Goal: Information Seeking & Learning: Learn about a topic

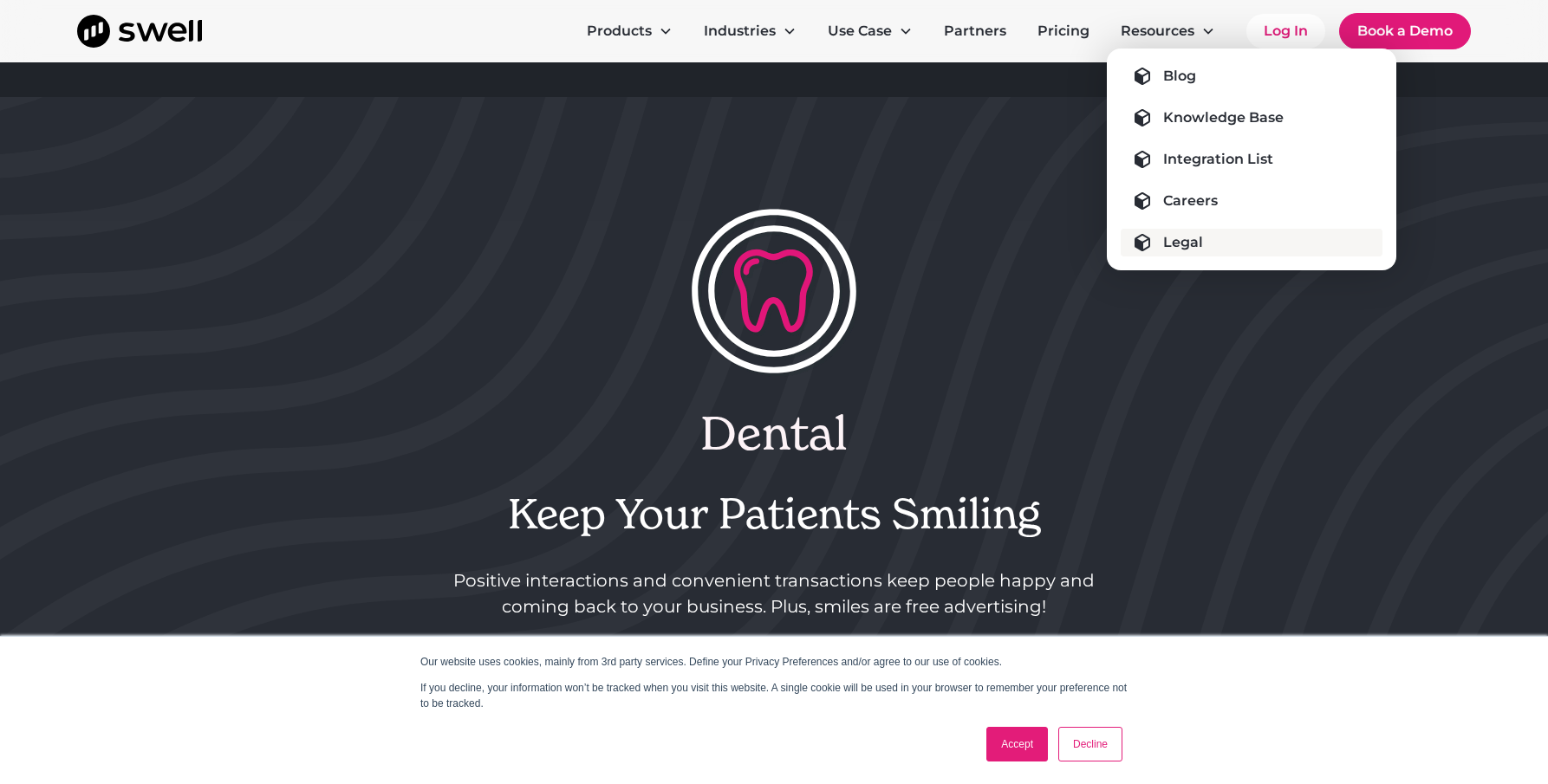
click at [1187, 246] on div "Legal" at bounding box center [1182, 242] width 40 height 21
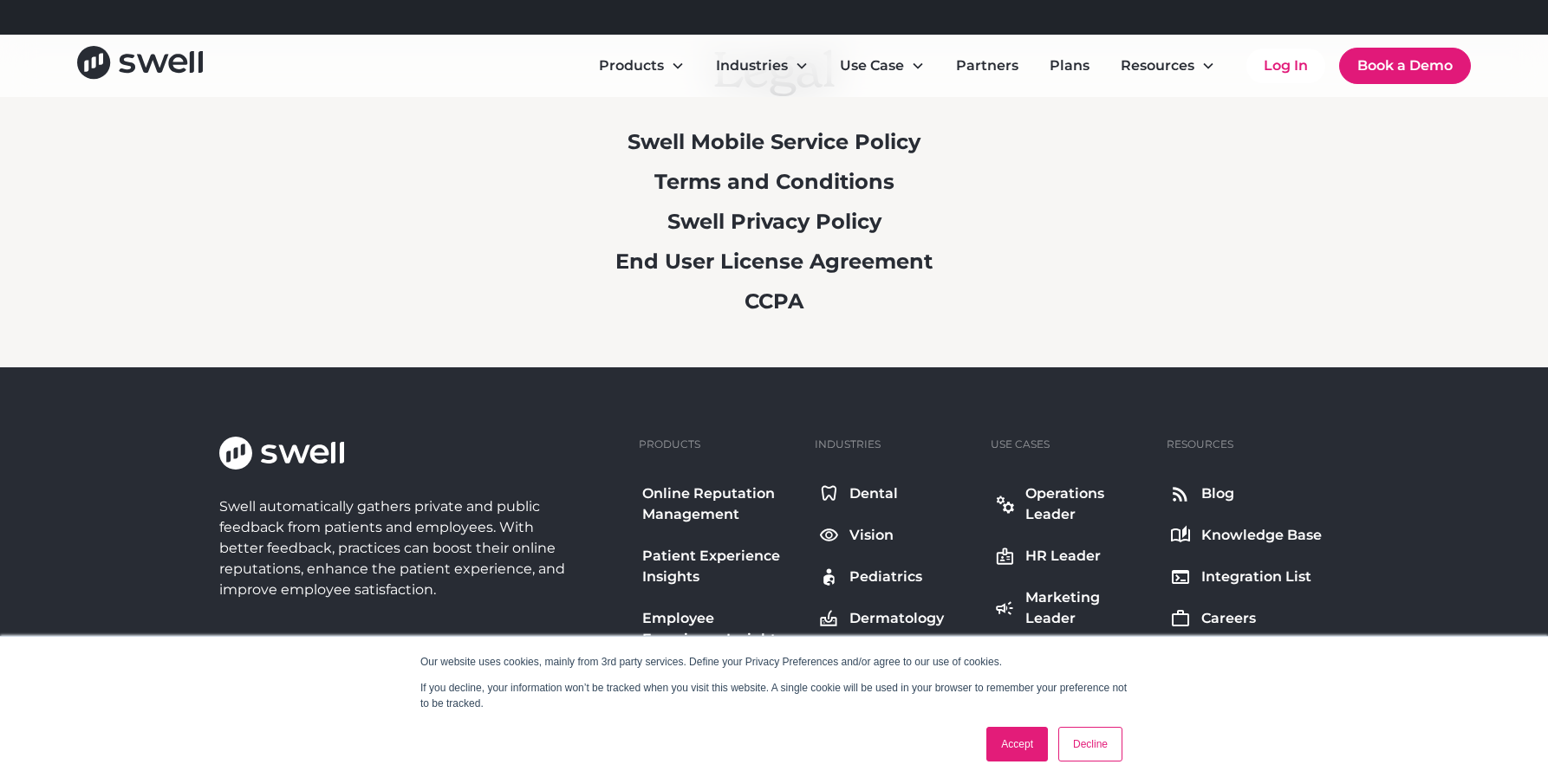
scroll to position [173, 0]
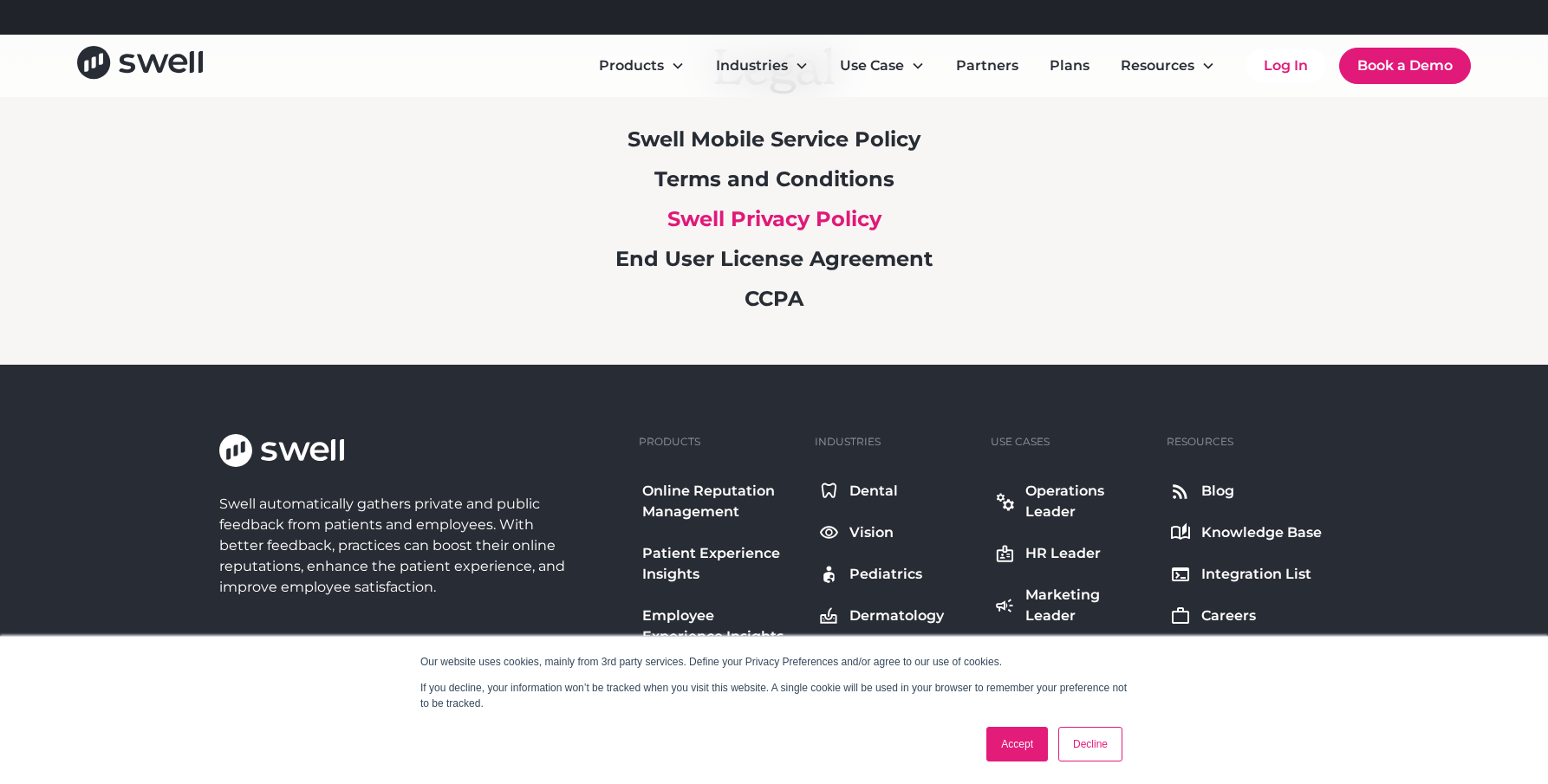
click at [774, 215] on link "Swell Privacy Policy" at bounding box center [774, 219] width 214 height 25
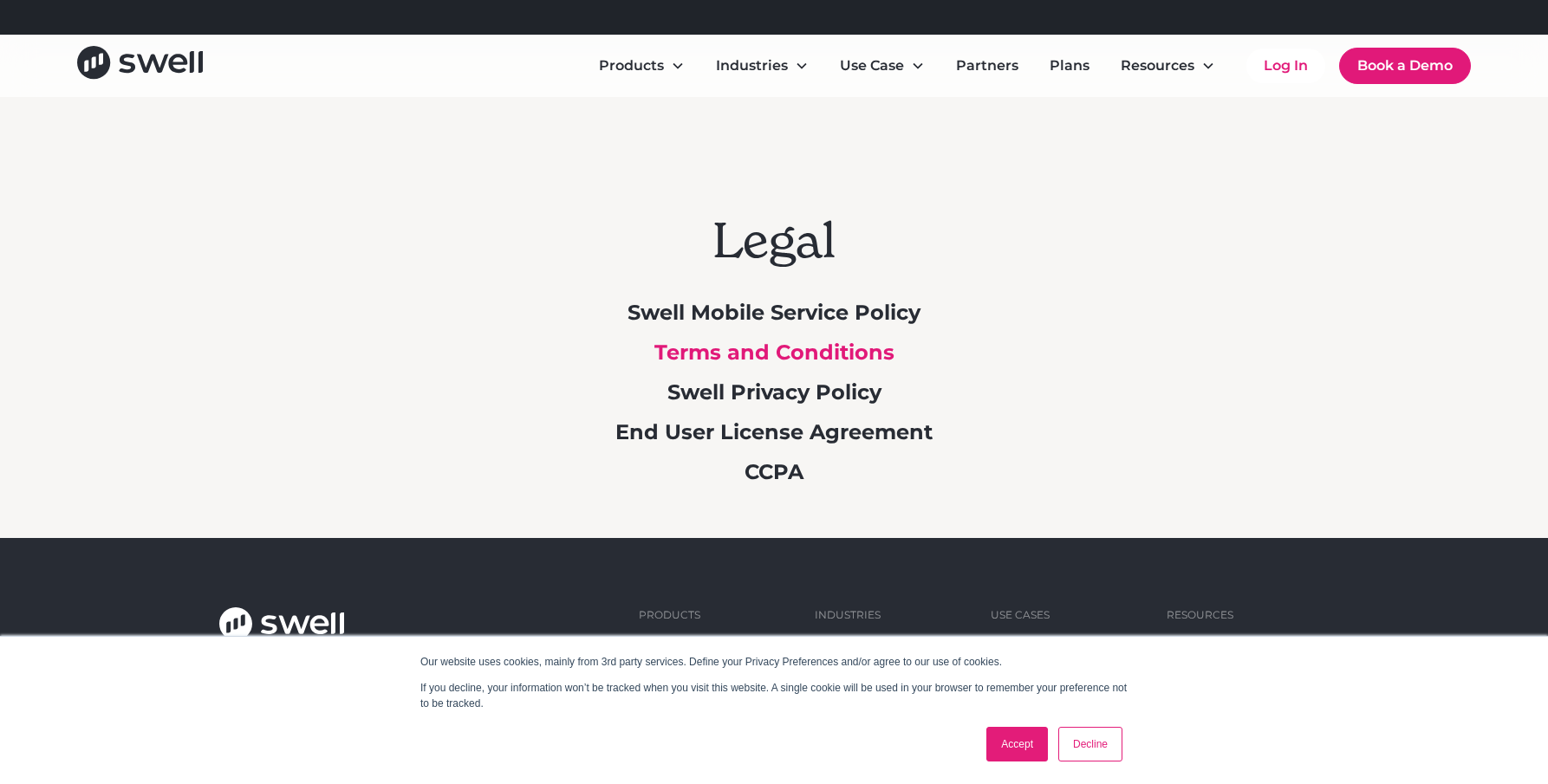
click at [733, 351] on link "Terms and Conditions" at bounding box center [774, 352] width 240 height 25
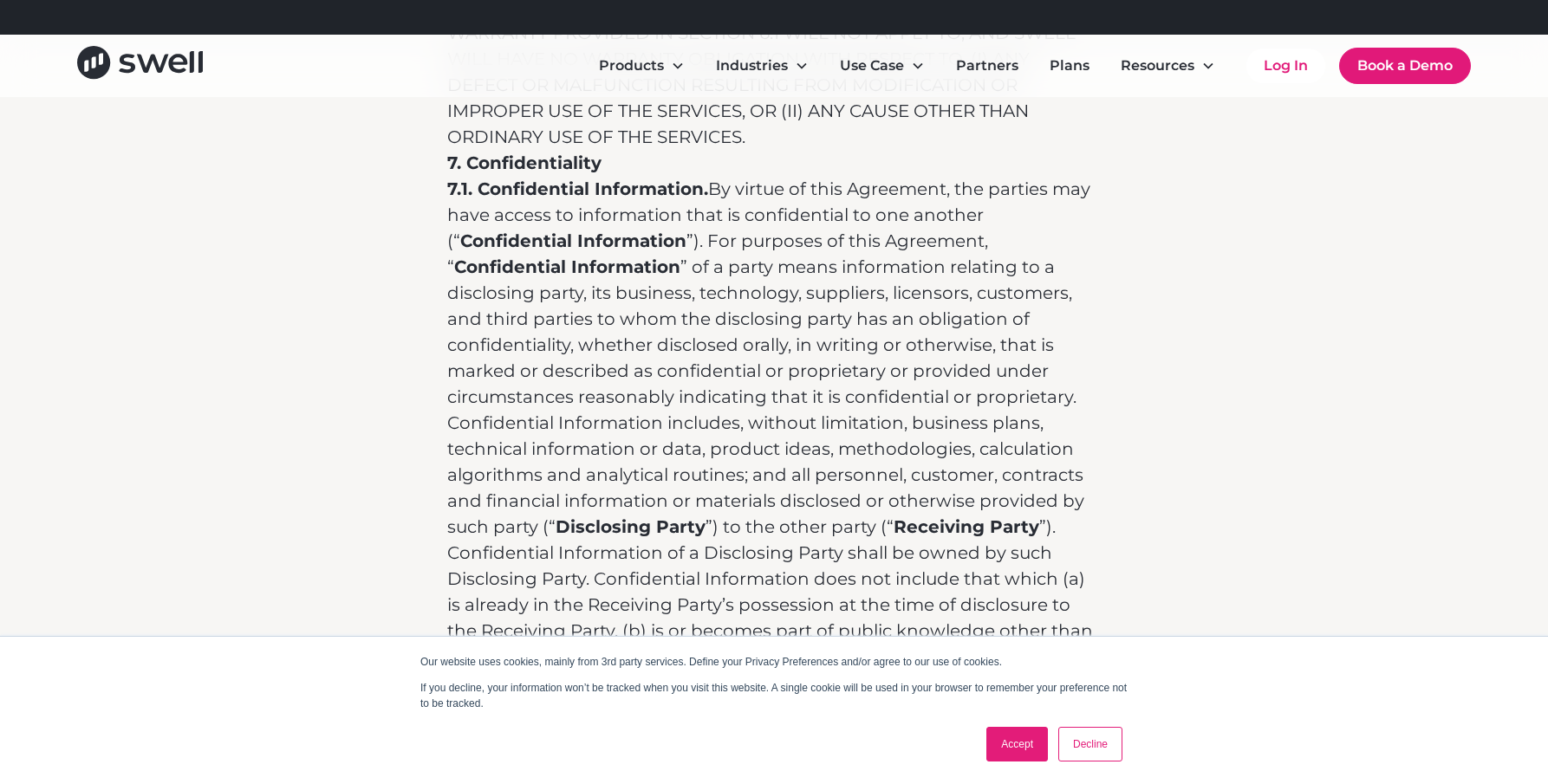
scroll to position [9965, 0]
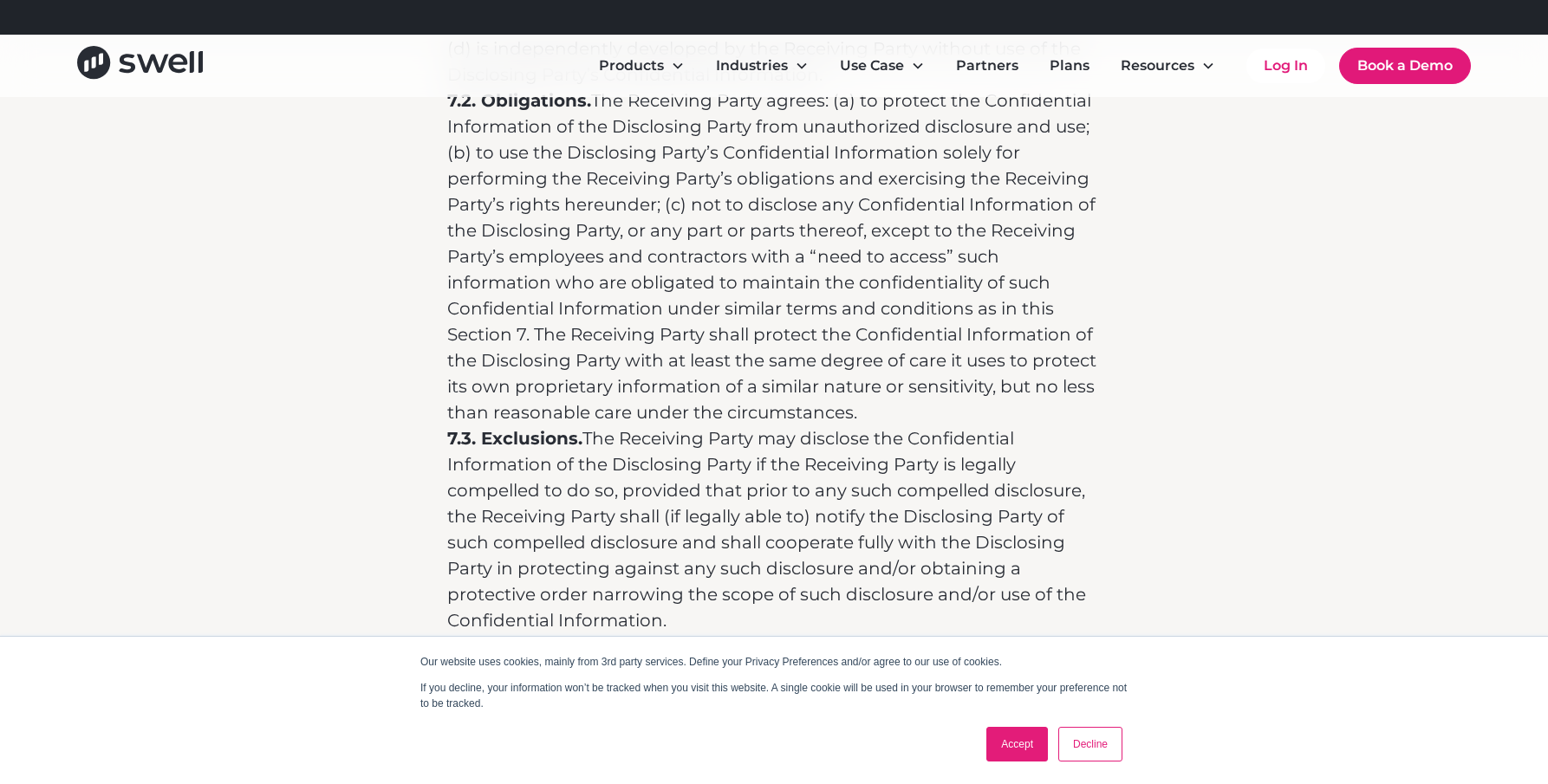
click at [1093, 739] on link "Decline" at bounding box center [1090, 744] width 64 height 35
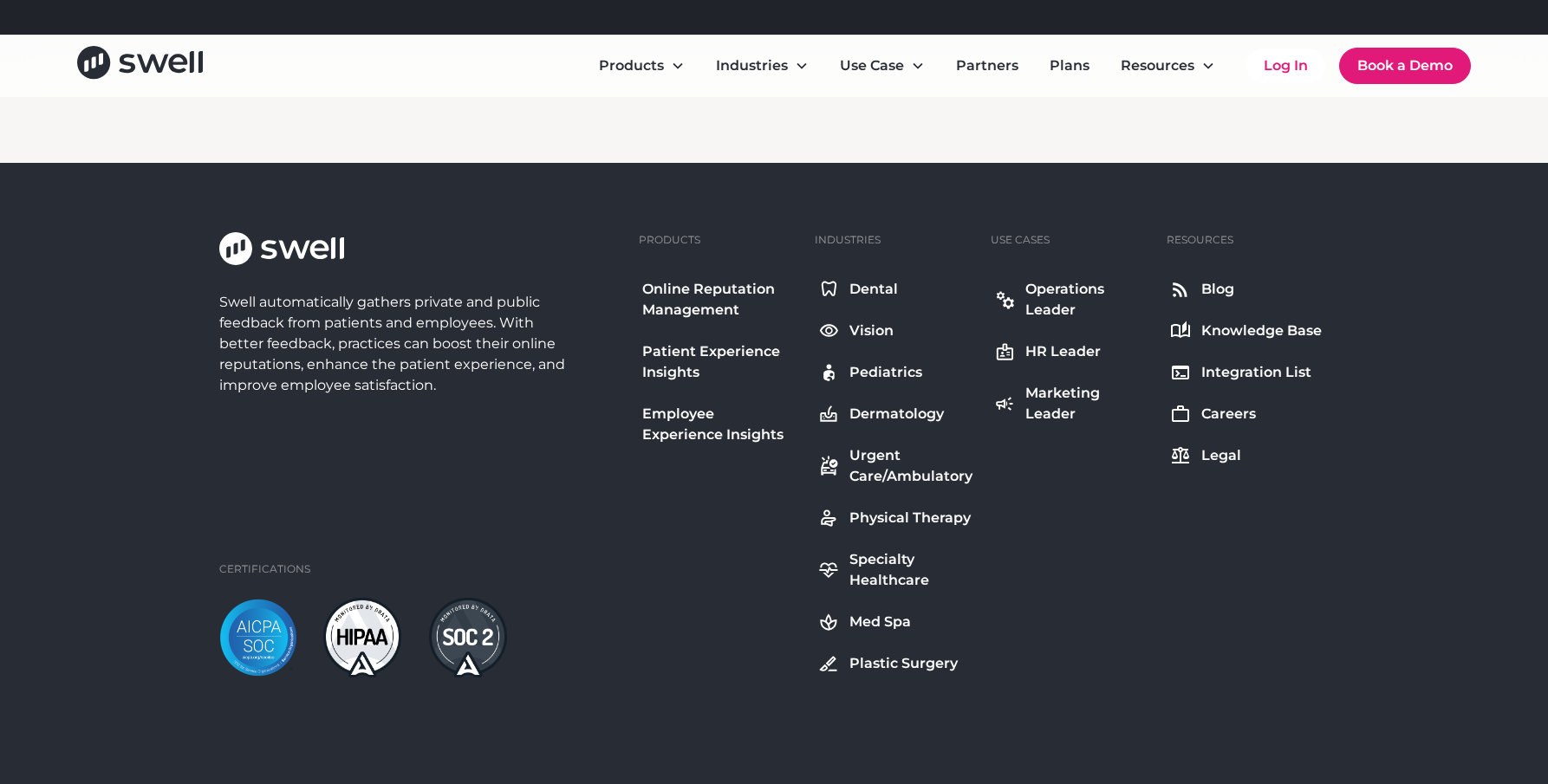
scroll to position [16201, 0]
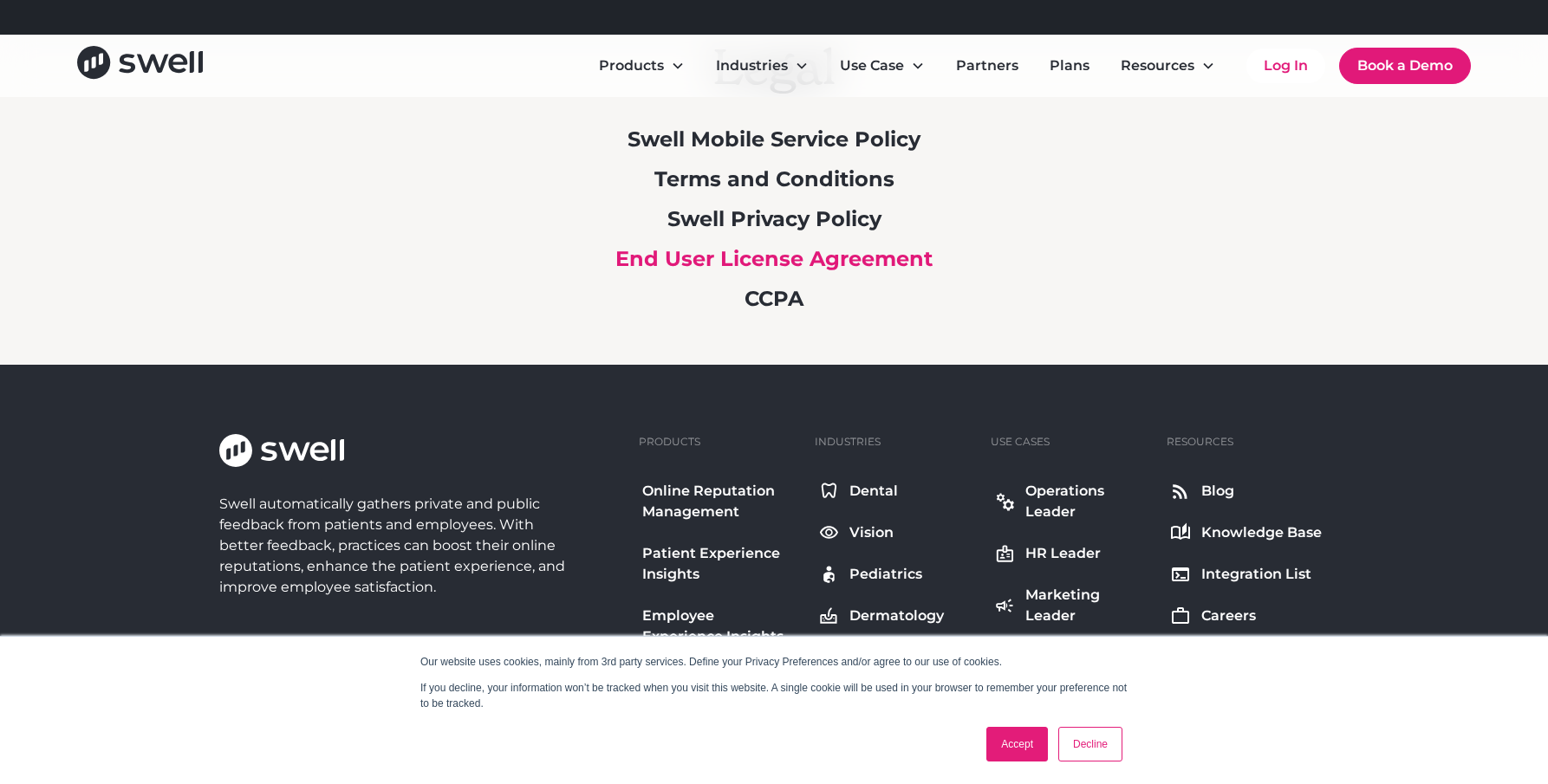
click at [761, 260] on link "End User License Agreement" at bounding box center [774, 258] width 317 height 25
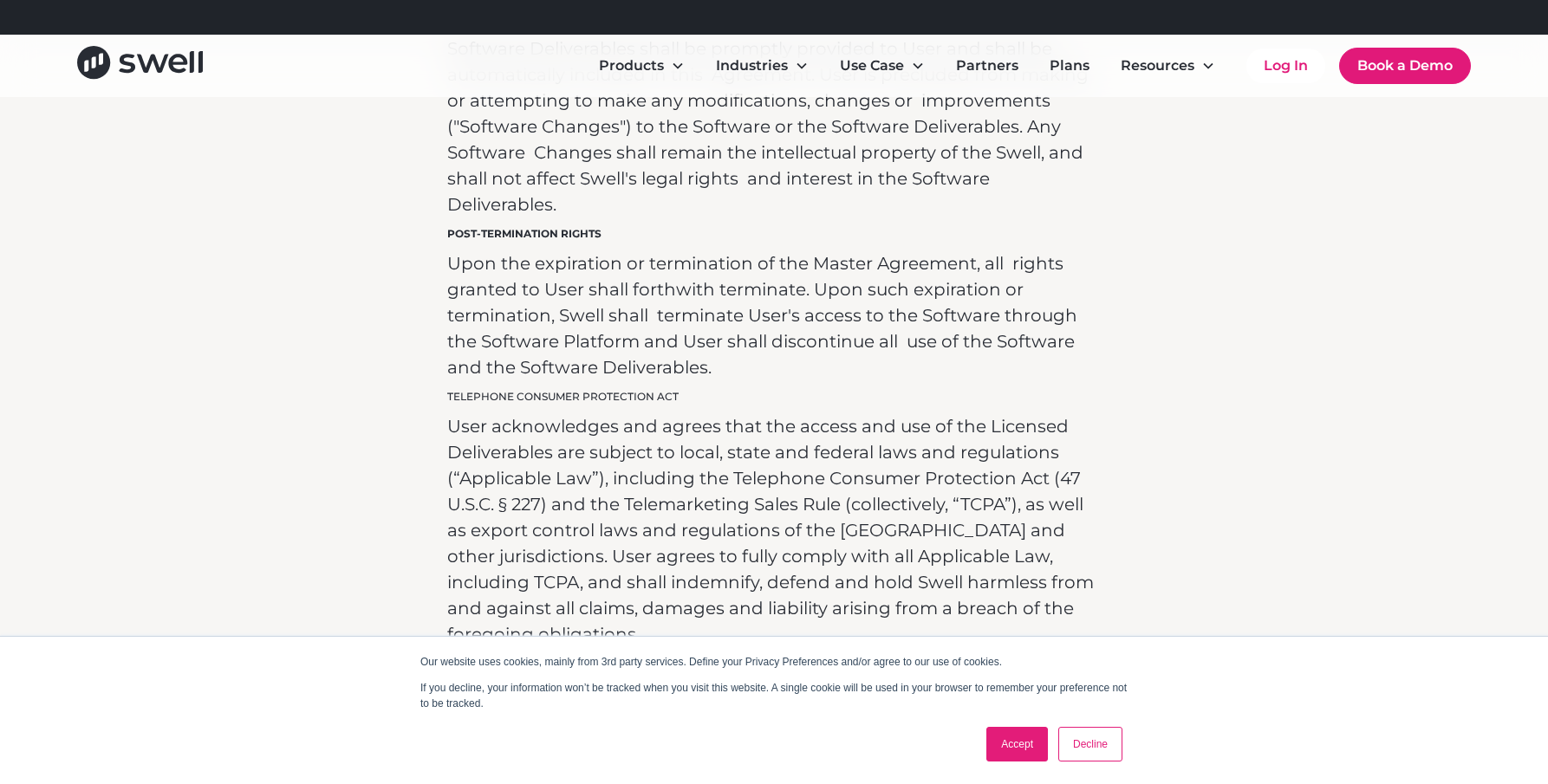
scroll to position [4766, 0]
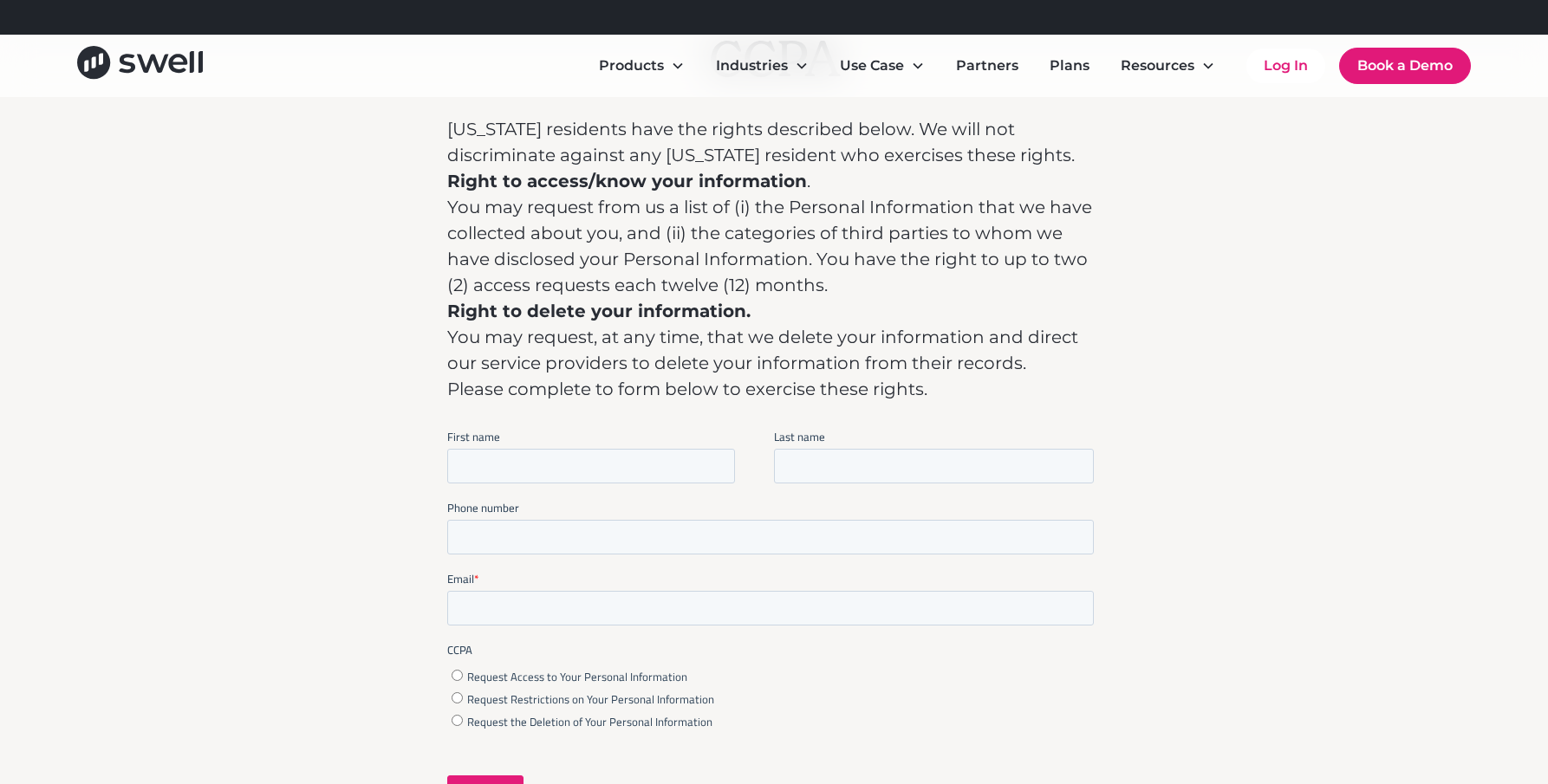
scroll to position [260, 0]
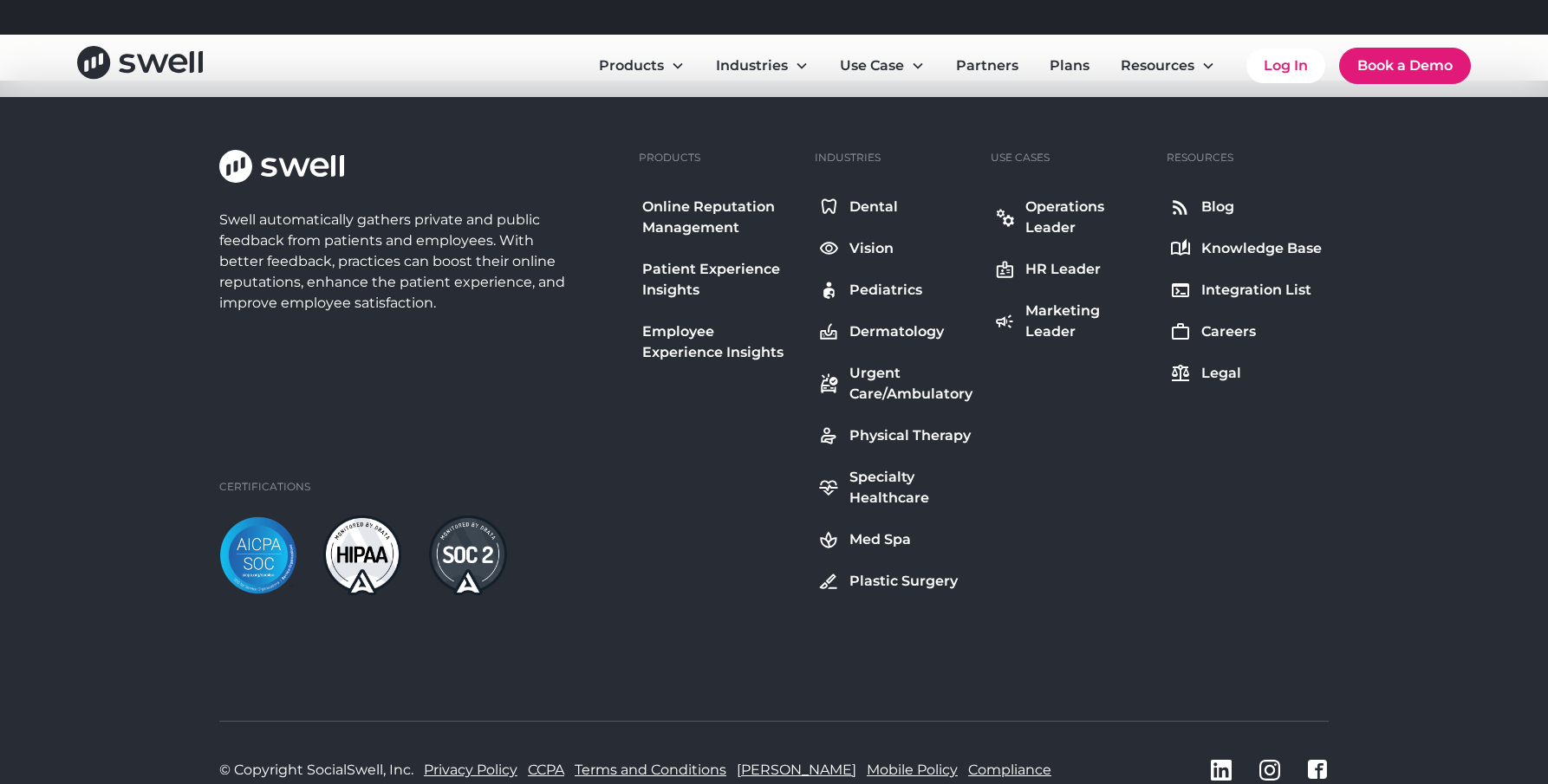
scroll to position [5549, 0]
click at [1214, 363] on div "Legal" at bounding box center [1221, 373] width 40 height 21
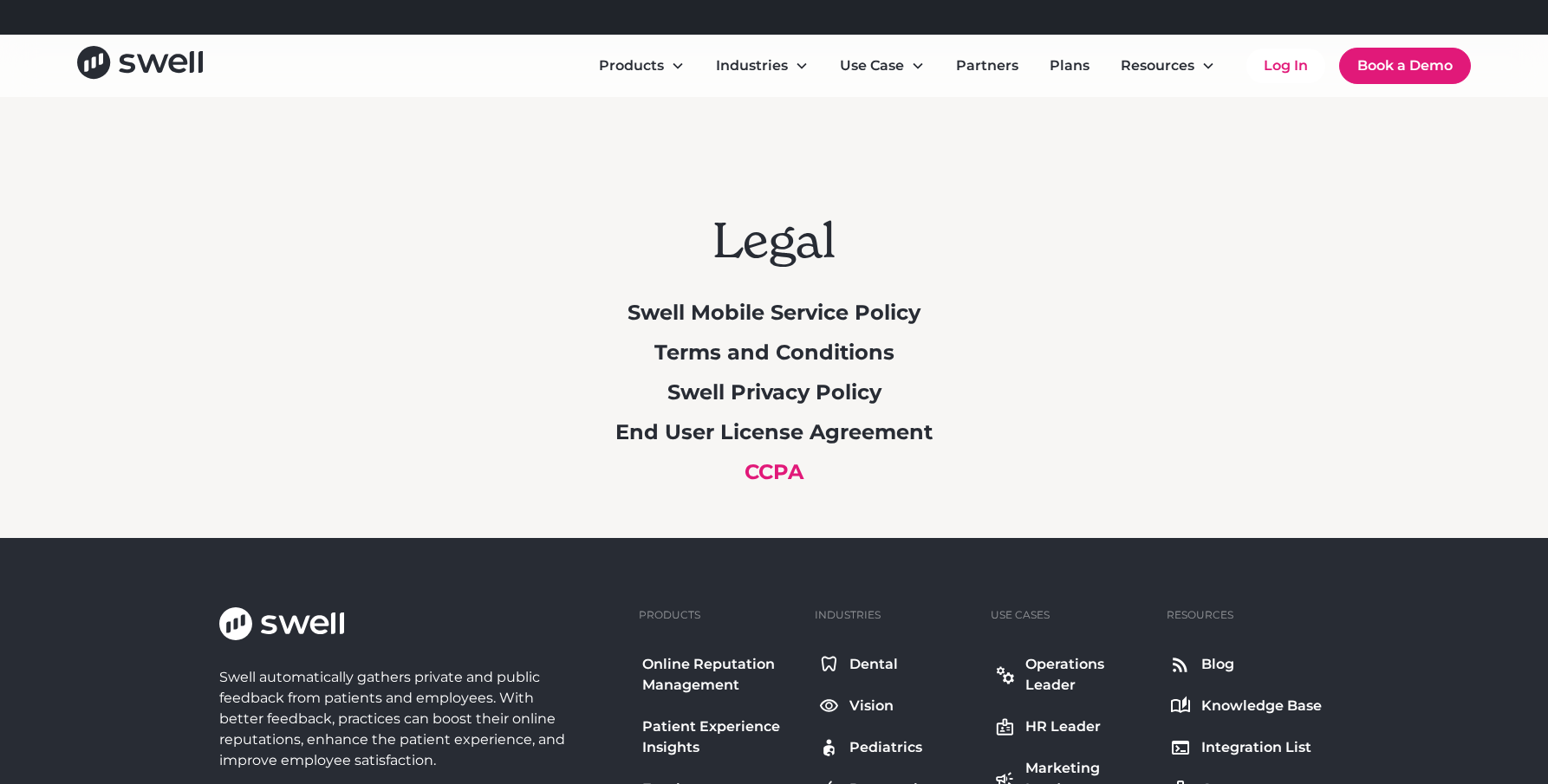
click at [760, 473] on link "CCPA" at bounding box center [774, 472] width 59 height 25
click at [763, 350] on link "Terms and Conditions" at bounding box center [774, 352] width 240 height 25
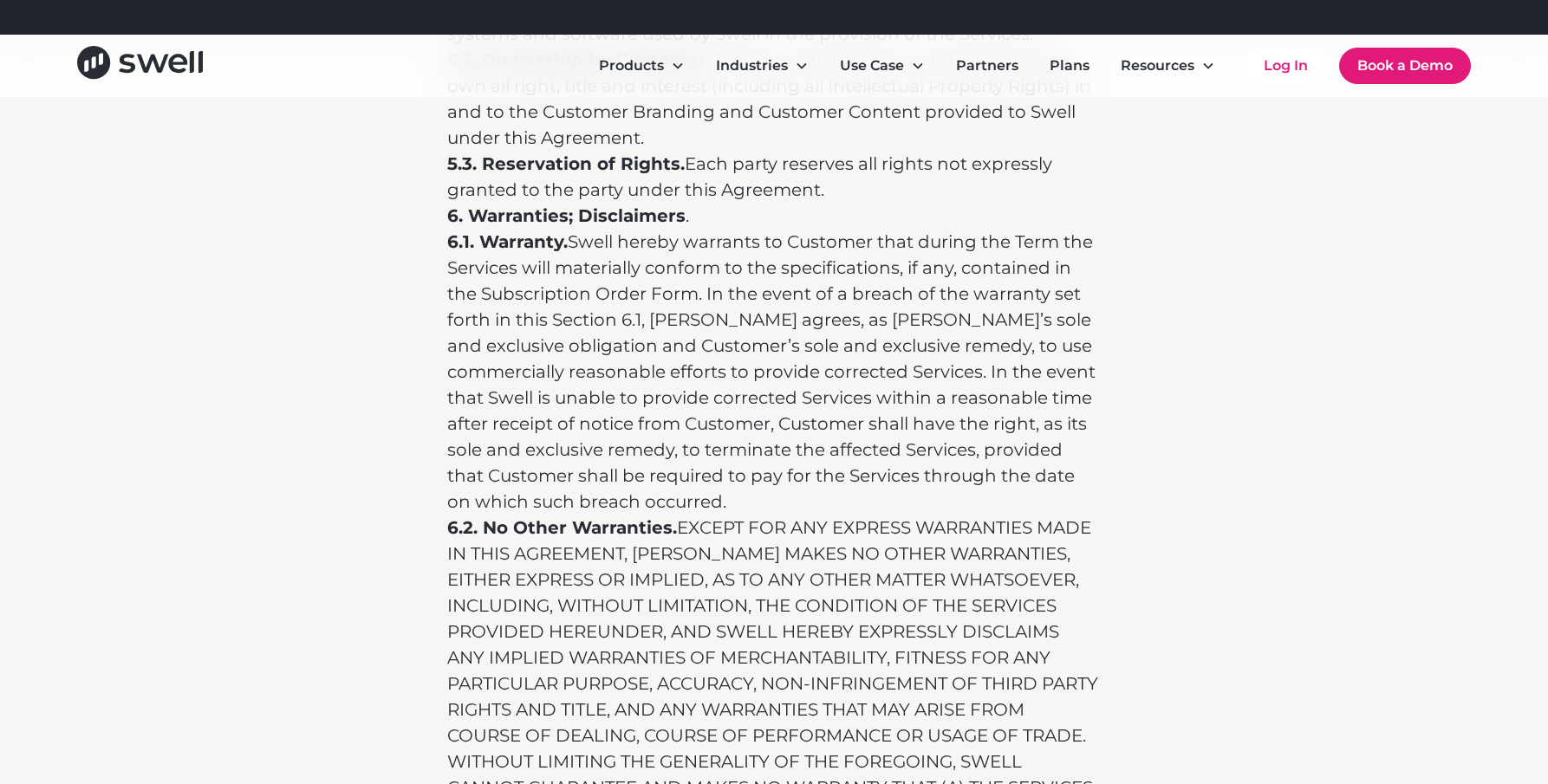
scroll to position [8578, 0]
